Goal: Task Accomplishment & Management: Complete application form

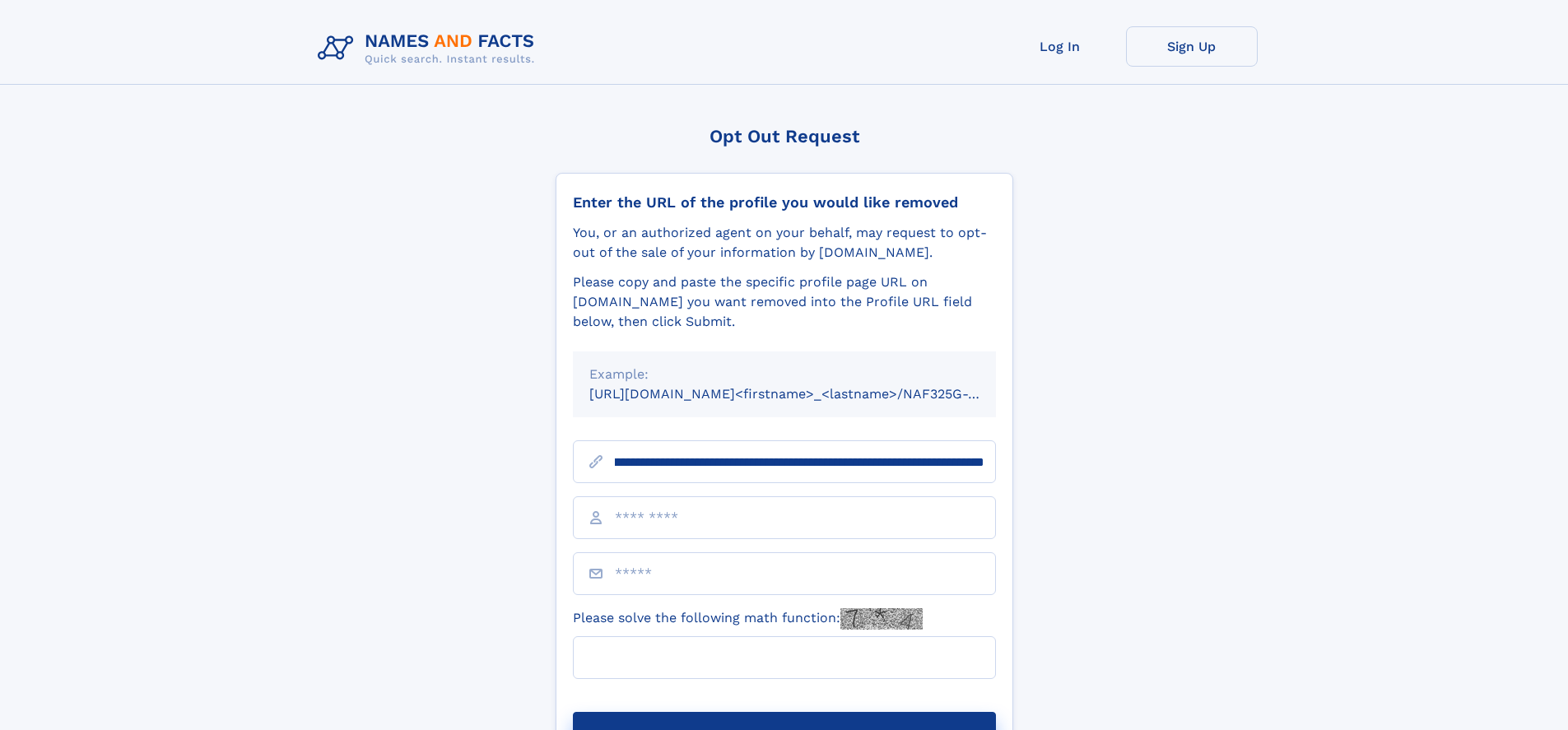
scroll to position [0, 207]
type input "**********"
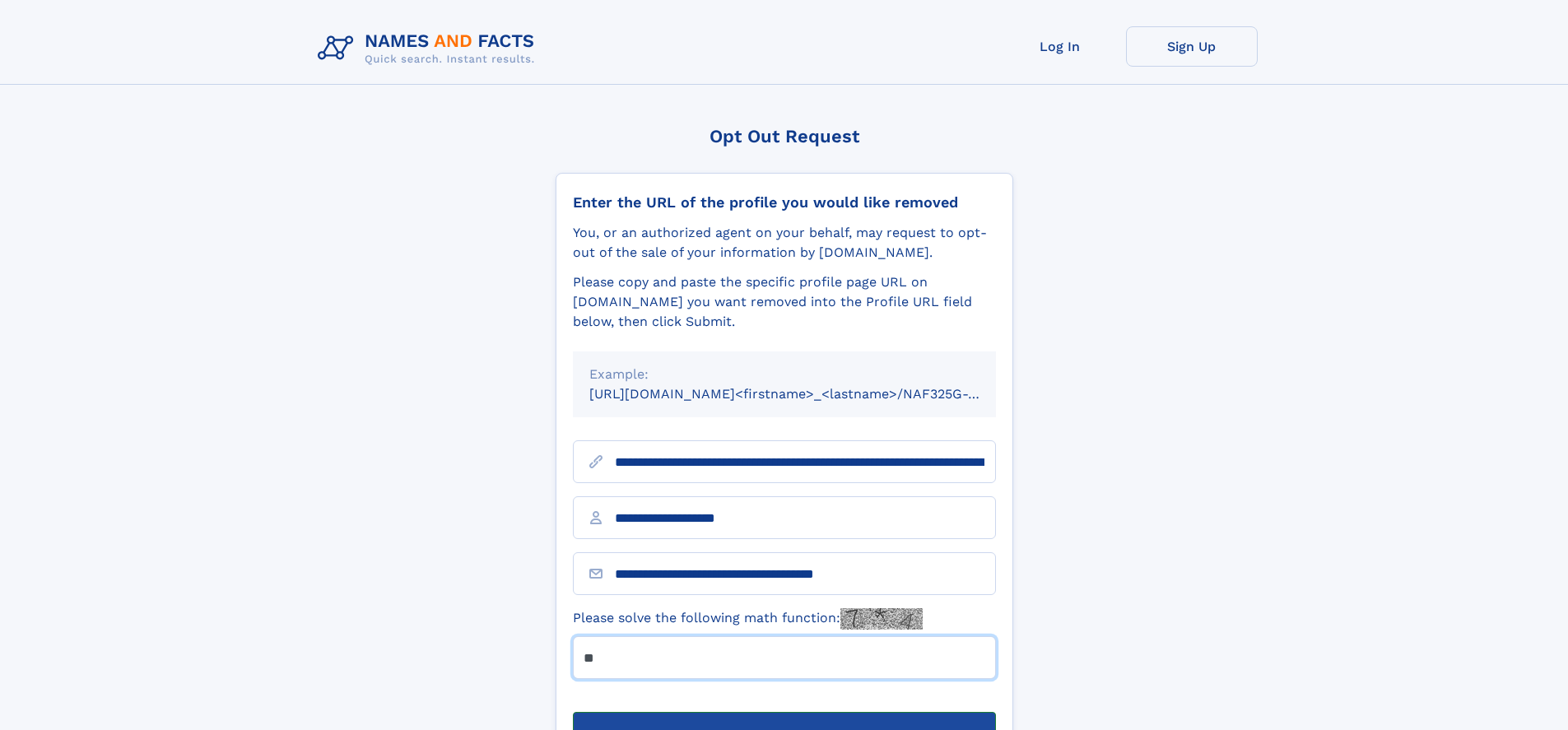
type input "**"
click at [784, 712] on button "Submit Opt Out Request" at bounding box center [784, 738] width 423 height 53
